Goal: Transaction & Acquisition: Purchase product/service

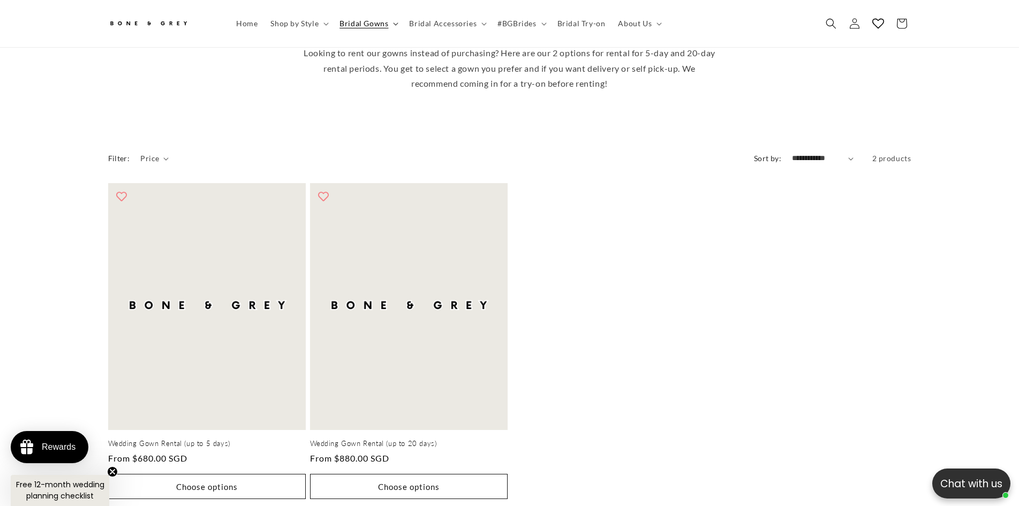
click at [366, 21] on span "Bridal Gowns" at bounding box center [363, 24] width 49 height 10
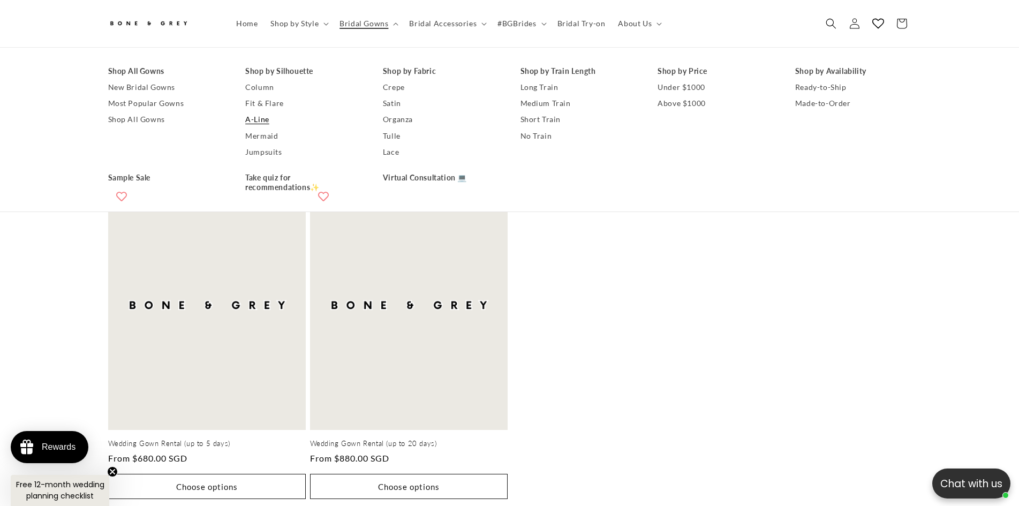
click at [258, 118] on link "A-Line" at bounding box center [303, 120] width 116 height 16
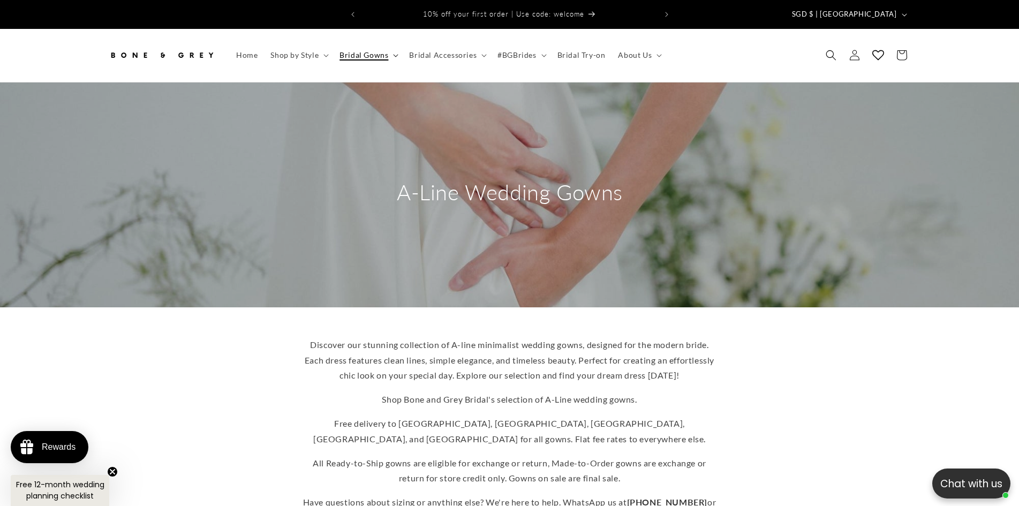
click at [378, 50] on span "Bridal Gowns" at bounding box center [363, 55] width 49 height 10
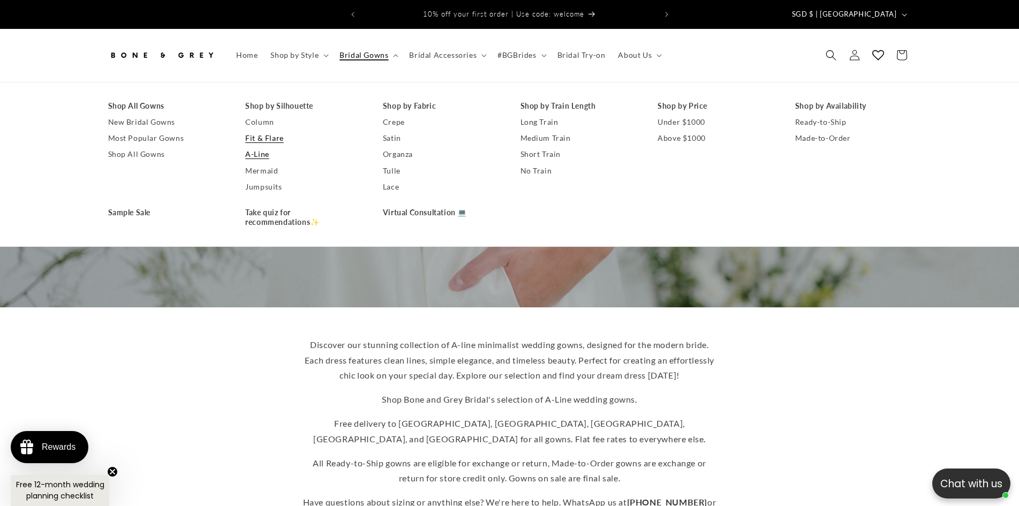
click at [275, 130] on link "Fit & Flare" at bounding box center [303, 138] width 116 height 16
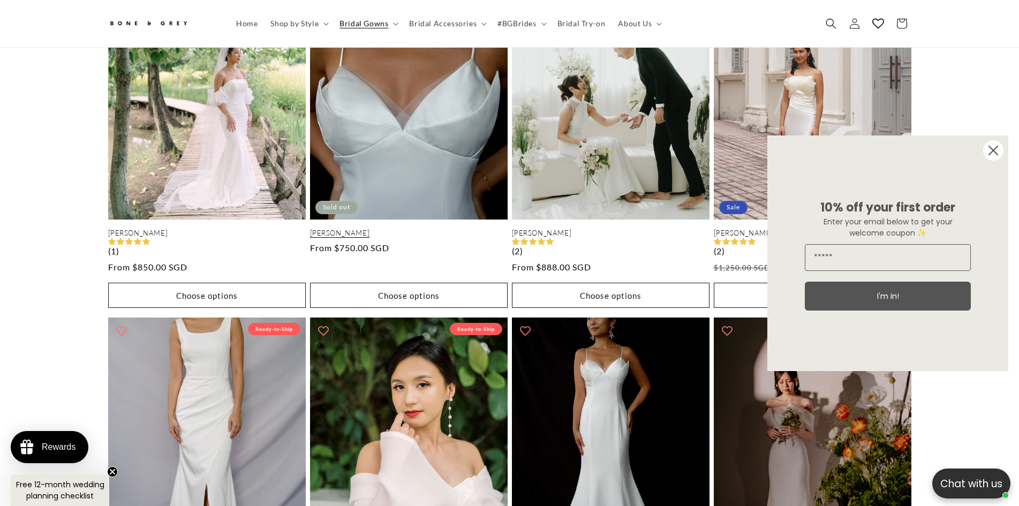
scroll to position [1494, 0]
